Goal: Task Accomplishment & Management: Manage account settings

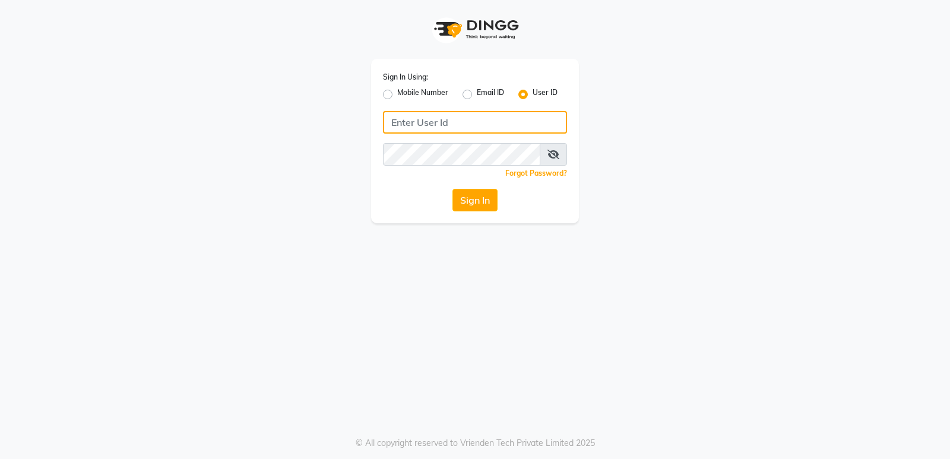
click at [482, 129] on input "Username" at bounding box center [475, 122] width 184 height 23
type input "fssalon"
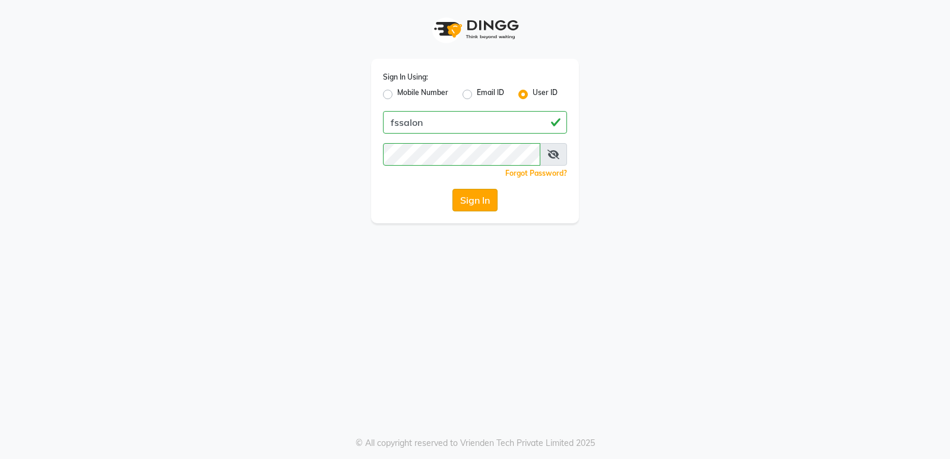
click at [470, 205] on button "Sign In" at bounding box center [475, 200] width 45 height 23
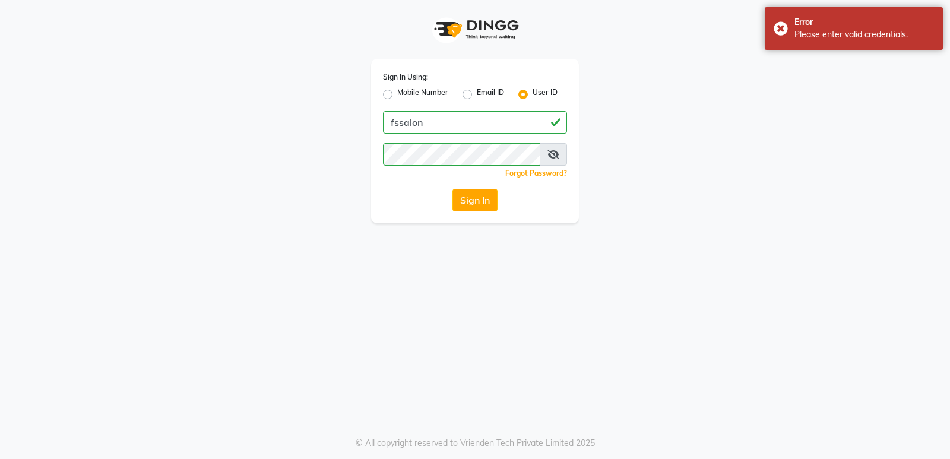
click at [491, 212] on div "Sign In Using: Mobile Number Email ID User ID fssalon Remember me Forgot Passwo…" at bounding box center [475, 141] width 208 height 165
click at [488, 209] on button "Sign In" at bounding box center [475, 200] width 45 height 23
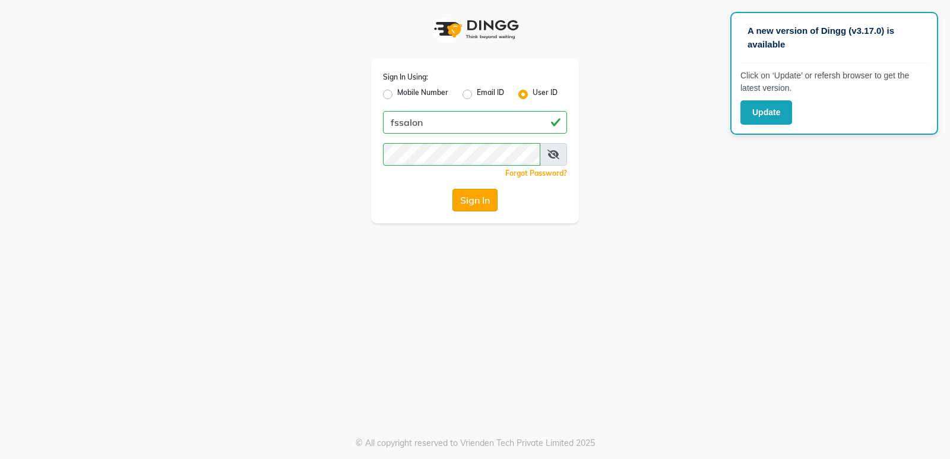
click at [476, 200] on button "Sign In" at bounding box center [475, 200] width 45 height 23
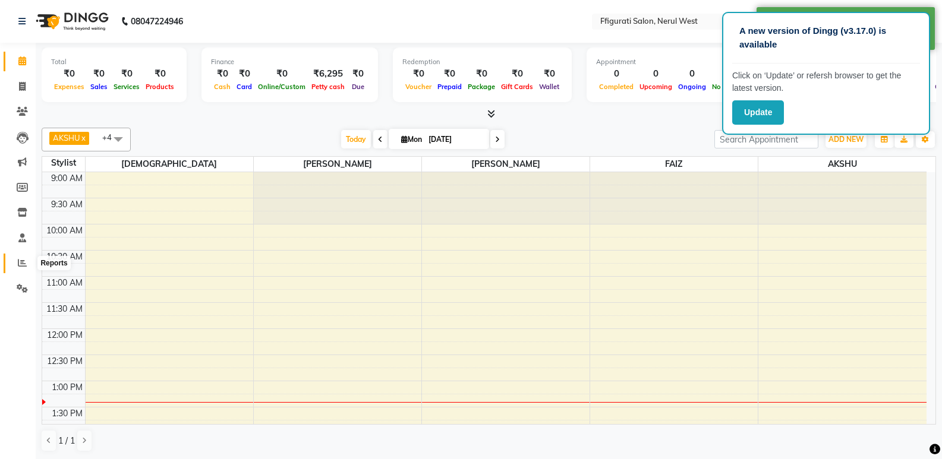
click at [23, 263] on icon at bounding box center [22, 262] width 9 height 9
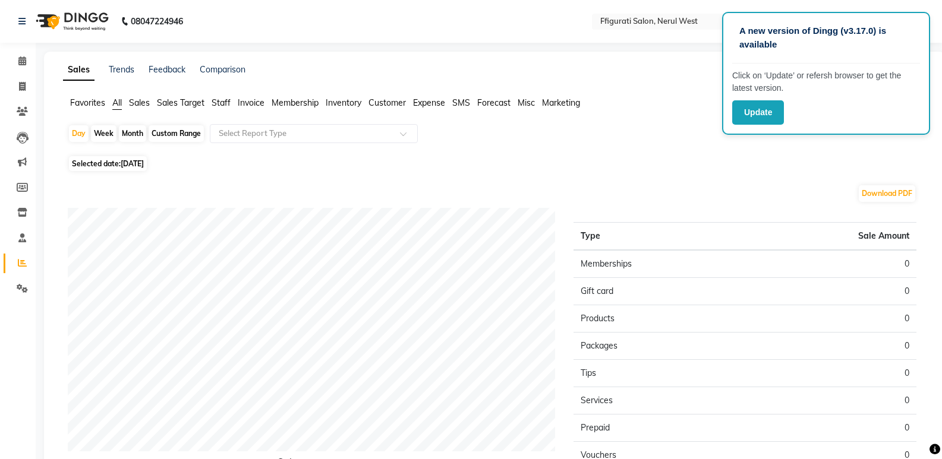
click at [129, 134] on div "Month" at bounding box center [132, 133] width 27 height 17
select select "9"
select select "2025"
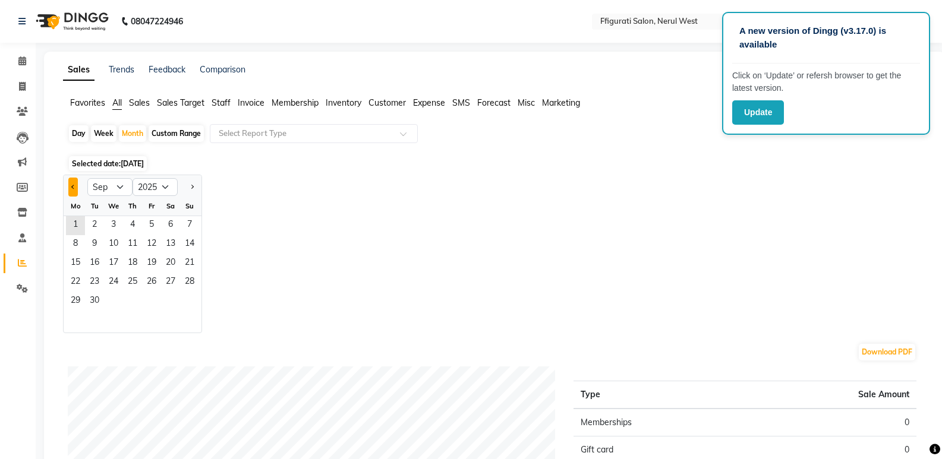
click at [74, 186] on span "Previous month" at bounding box center [73, 186] width 4 height 4
select select "8"
click at [153, 226] on span "1" at bounding box center [151, 225] width 19 height 19
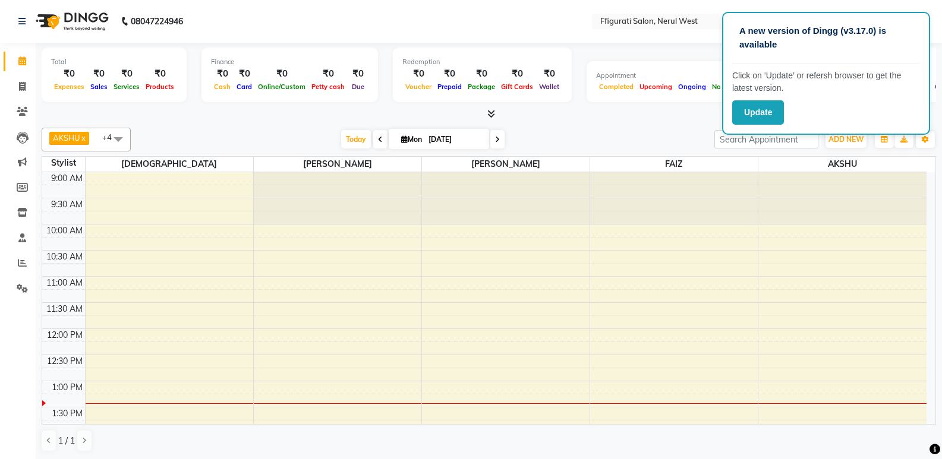
click at [513, 20] on nav "08047224946 Select Location × Ffigurati Salon, Nerul West English ENGLISH Españ…" at bounding box center [471, 21] width 942 height 43
